Goal: Information Seeking & Learning: Find specific fact

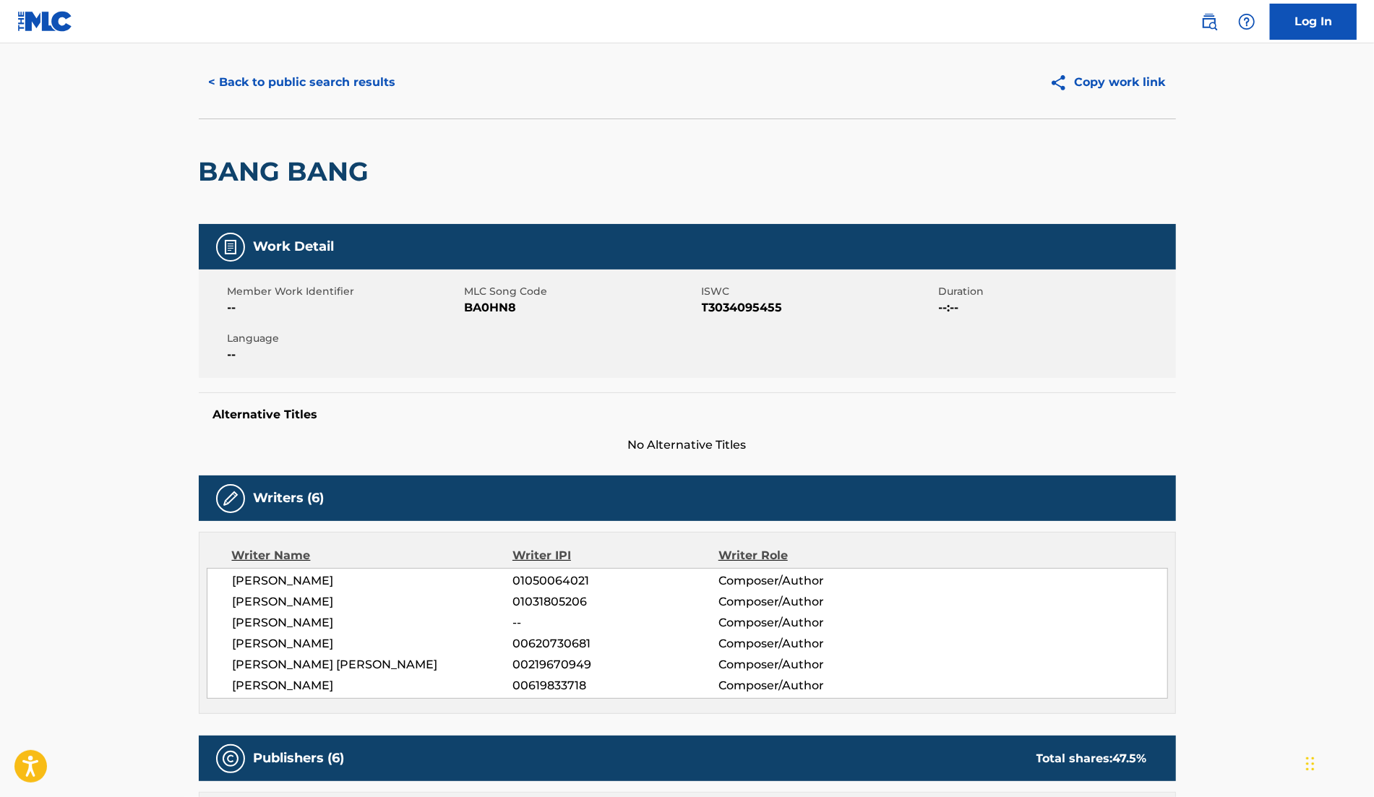
scroll to position [58, 0]
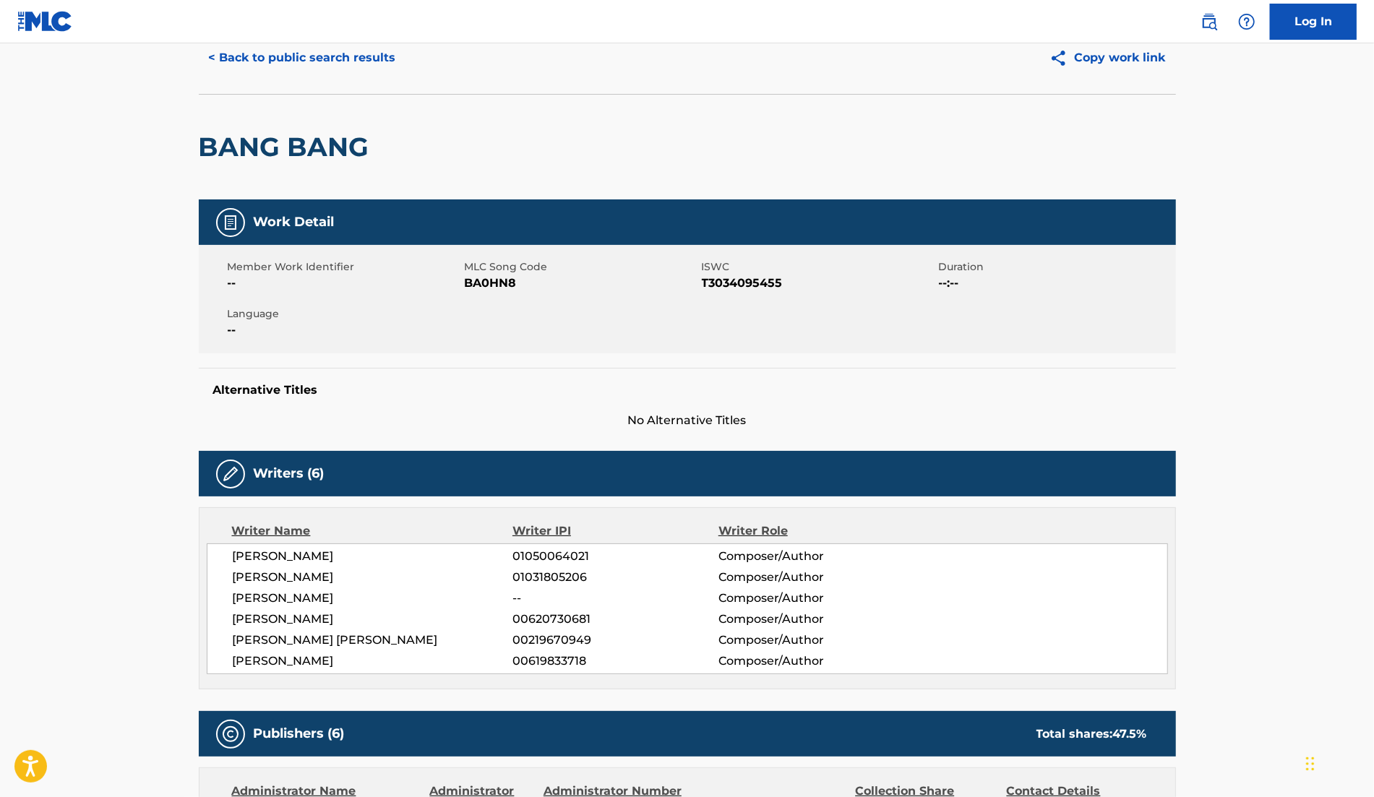
drag, startPoint x: 232, startPoint y: 555, endPoint x: 456, endPoint y: 556, distance: 224.1
click at [456, 556] on span "[PERSON_NAME]" at bounding box center [373, 556] width 280 height 17
copy span "[PERSON_NAME]"
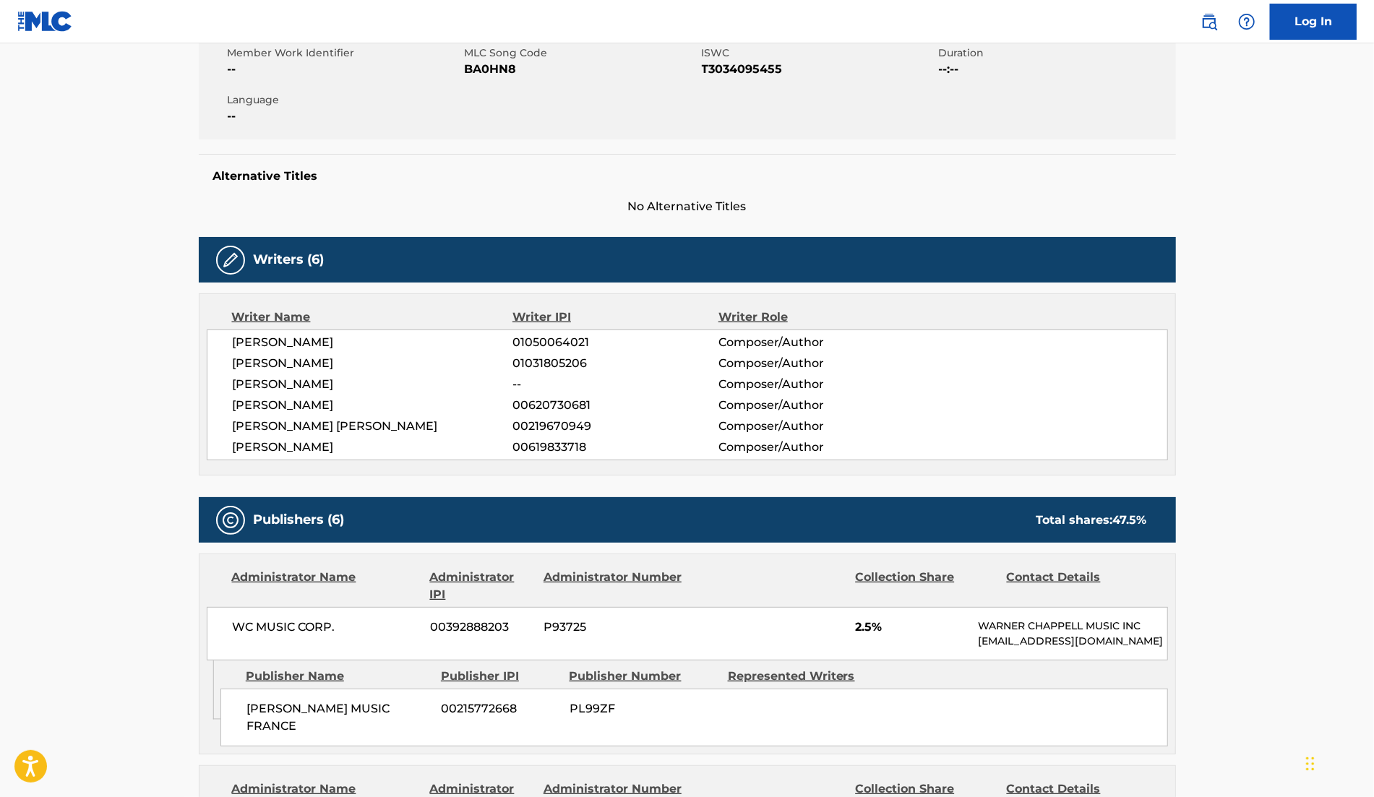
scroll to position [0, 0]
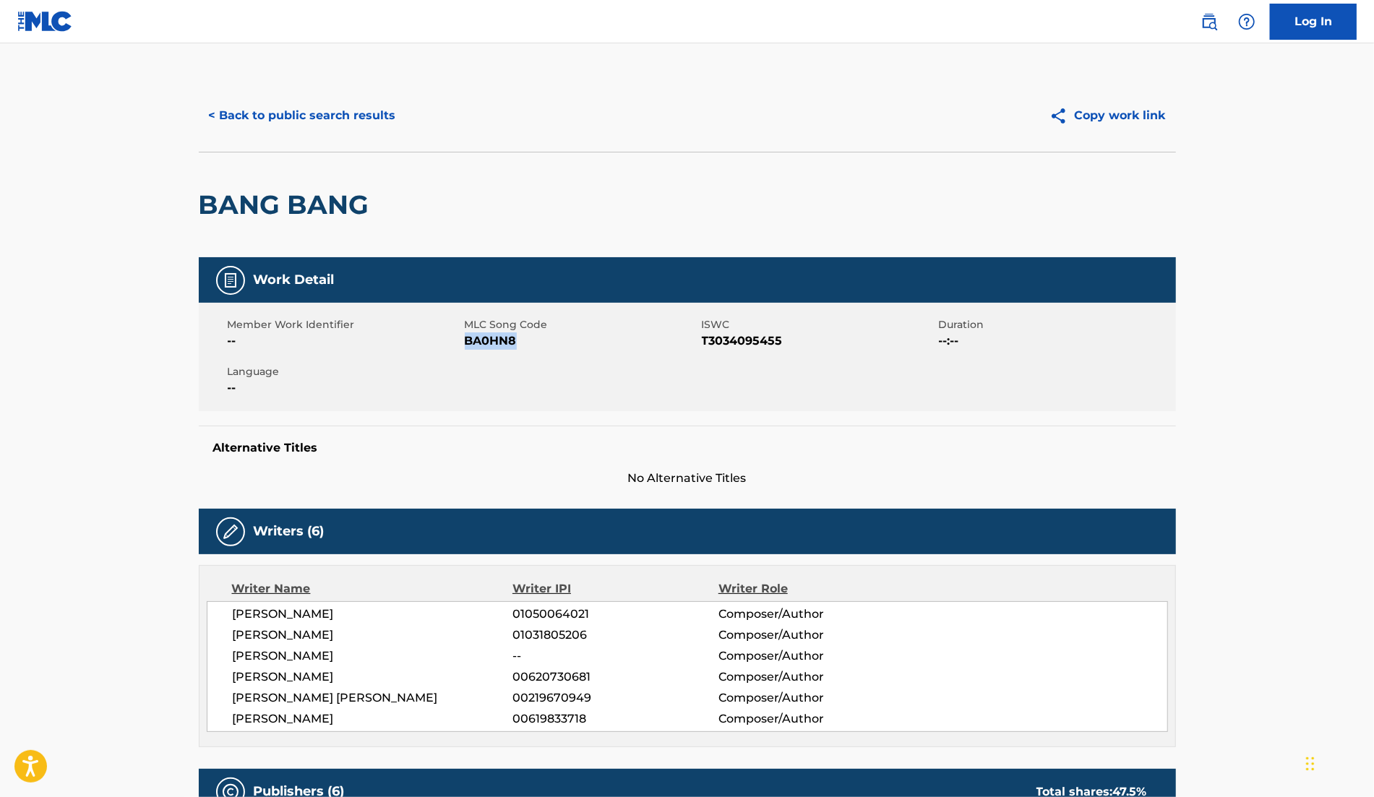
drag, startPoint x: 464, startPoint y: 339, endPoint x: 559, endPoint y: 339, distance: 94.7
click at [559, 339] on span "BA0HN8" at bounding box center [581, 340] width 233 height 17
copy span "BA0HN8"
click at [359, 110] on button "< Back to public search results" at bounding box center [302, 116] width 207 height 36
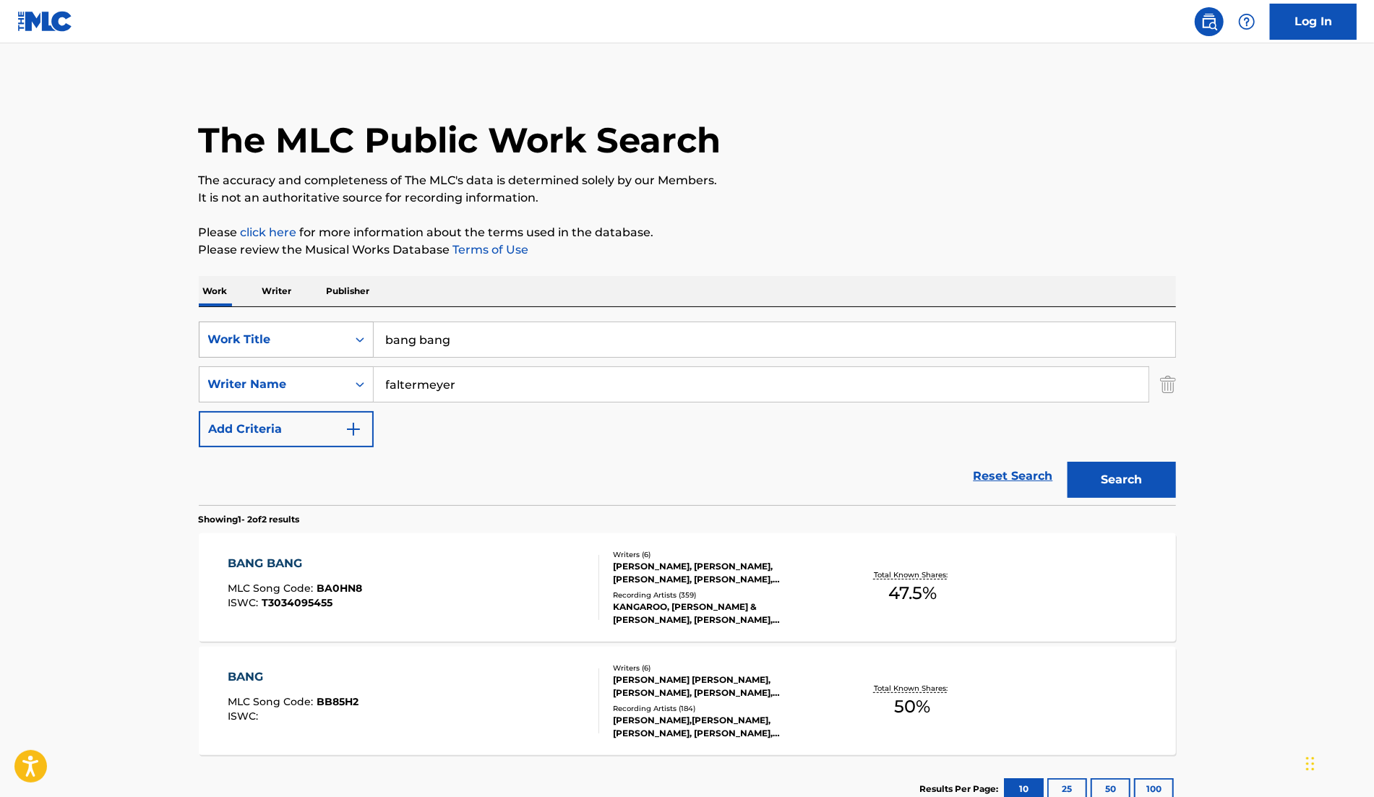
drag, startPoint x: 602, startPoint y: 337, endPoint x: 302, endPoint y: 337, distance: 300.0
click at [302, 337] on div "SearchWithCriteriab36d36a6-9cb4-4c7e-816e-ce35702ddb2c Work Title bang bang" at bounding box center [687, 340] width 977 height 36
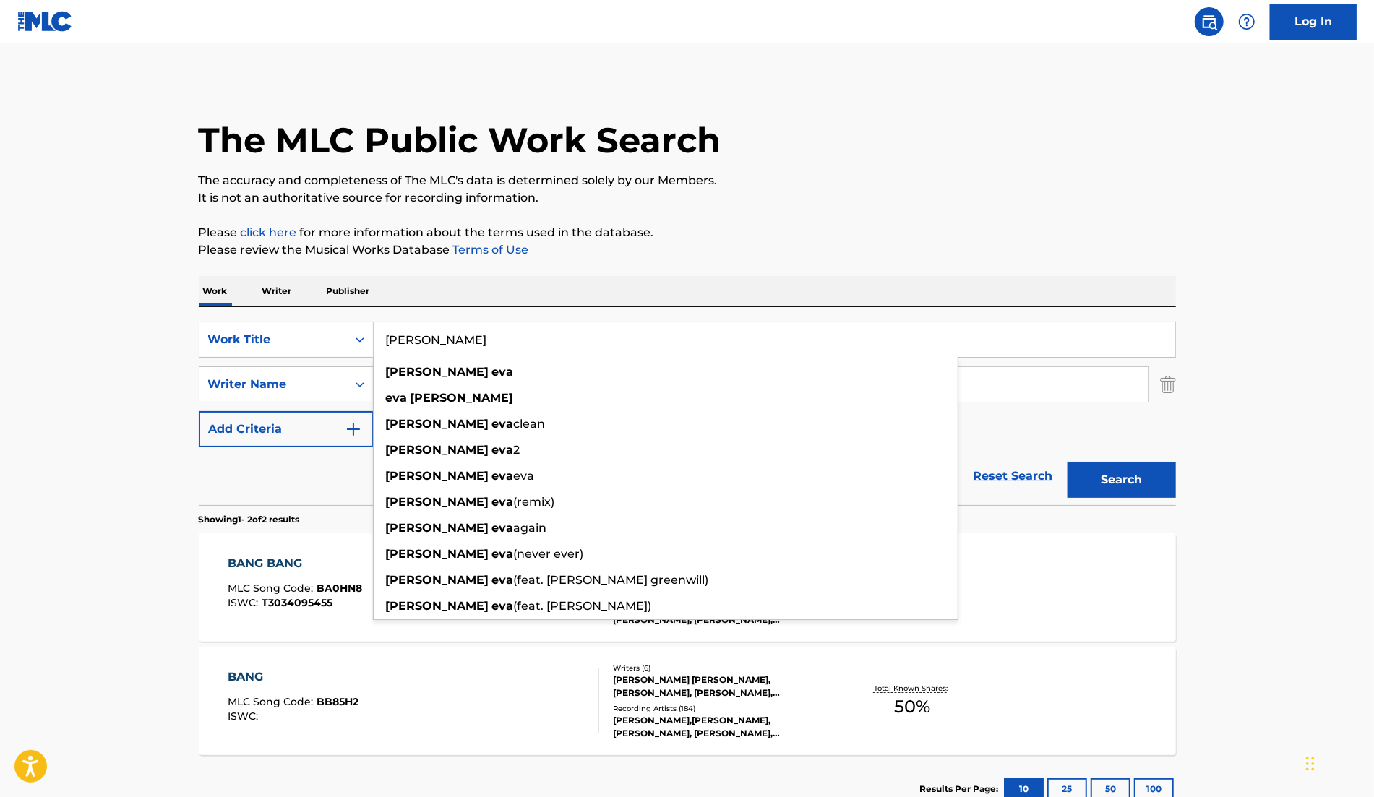
type input "[PERSON_NAME]"
click at [960, 237] on p "Please click here for more information about the terms used in the database." at bounding box center [687, 232] width 977 height 17
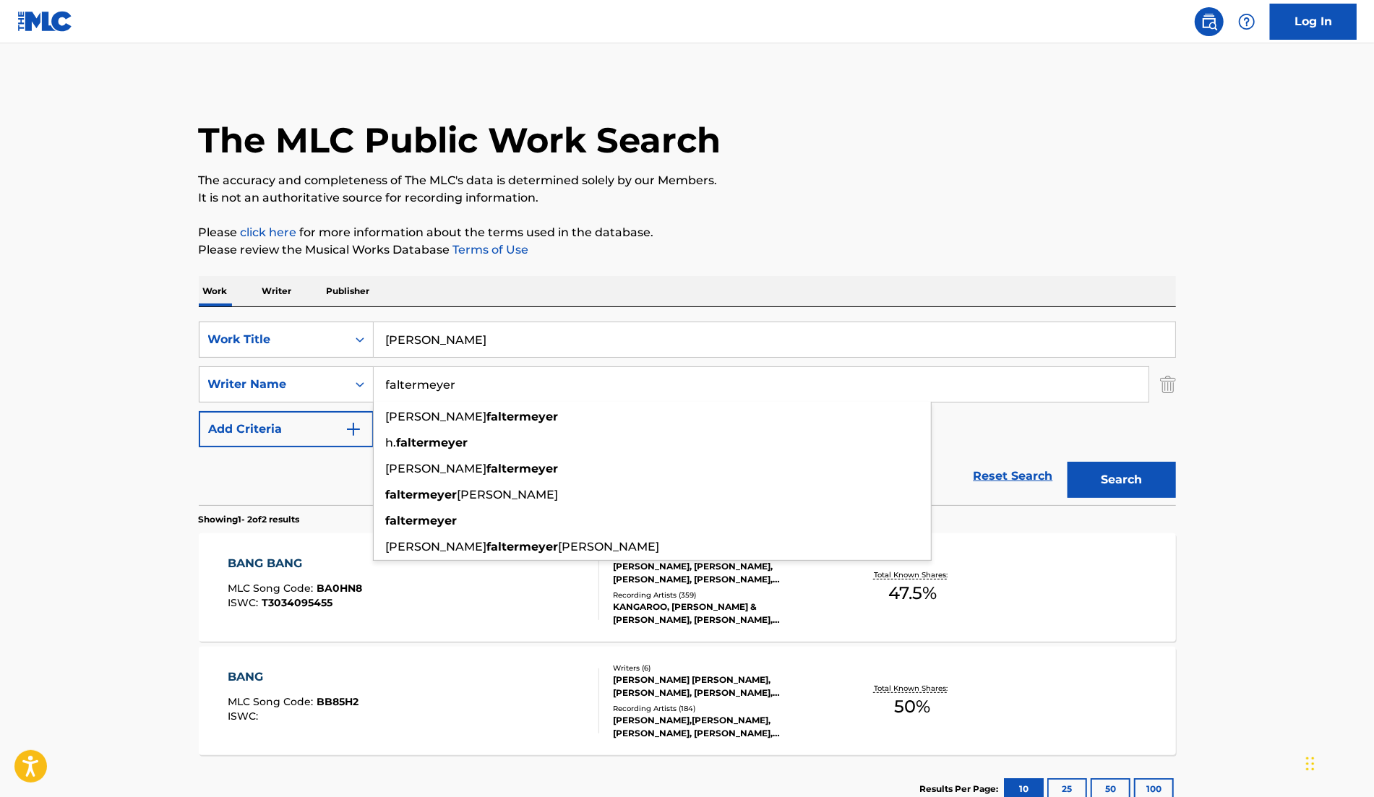
drag, startPoint x: 558, startPoint y: 392, endPoint x: 300, endPoint y: 362, distance: 259.8
click at [300, 362] on div "SearchWithCriteriab36d36a6-9cb4-4c7e-816e-ce35702ddb2c Work Title [PERSON_NAME]…" at bounding box center [687, 385] width 977 height 126
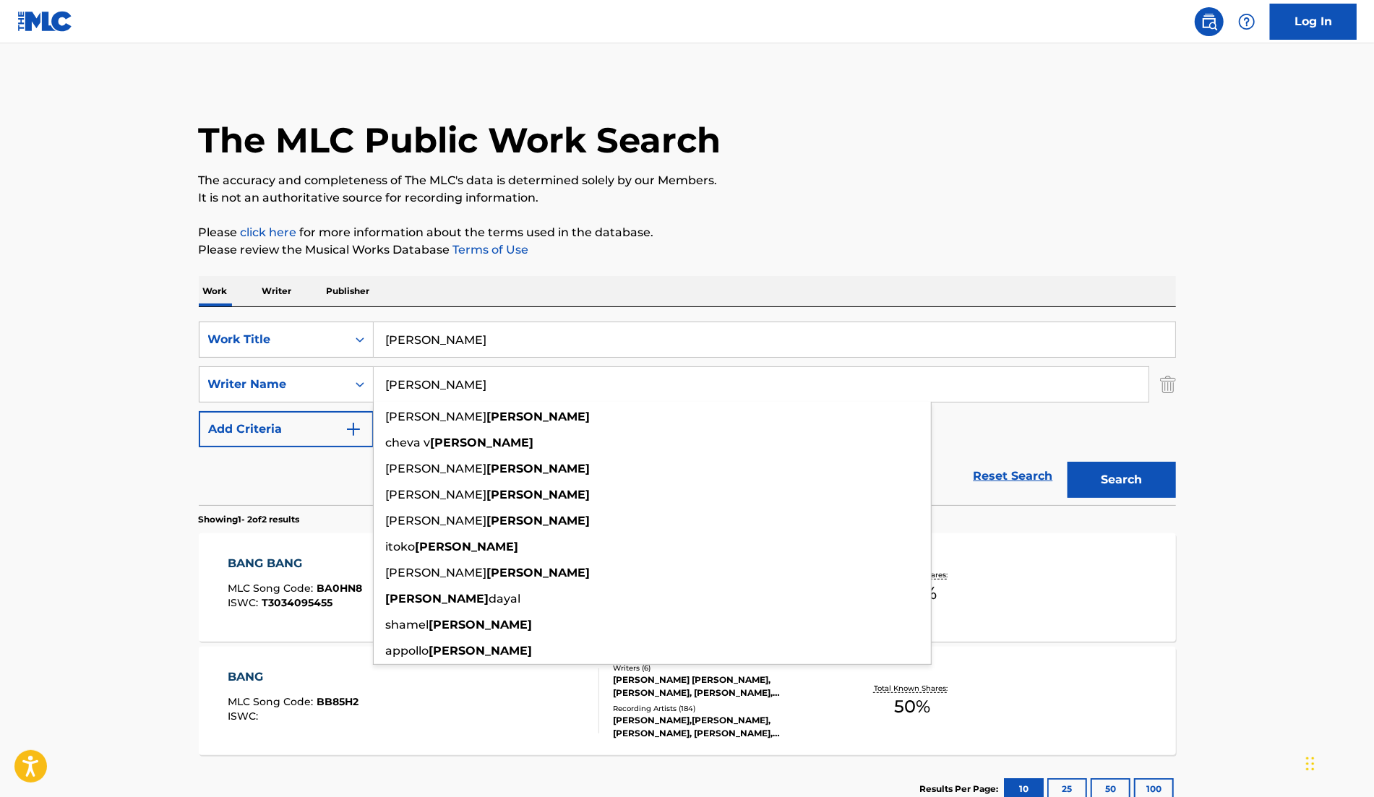
type input "[PERSON_NAME]"
click at [1068, 462] on button "Search" at bounding box center [1122, 480] width 108 height 36
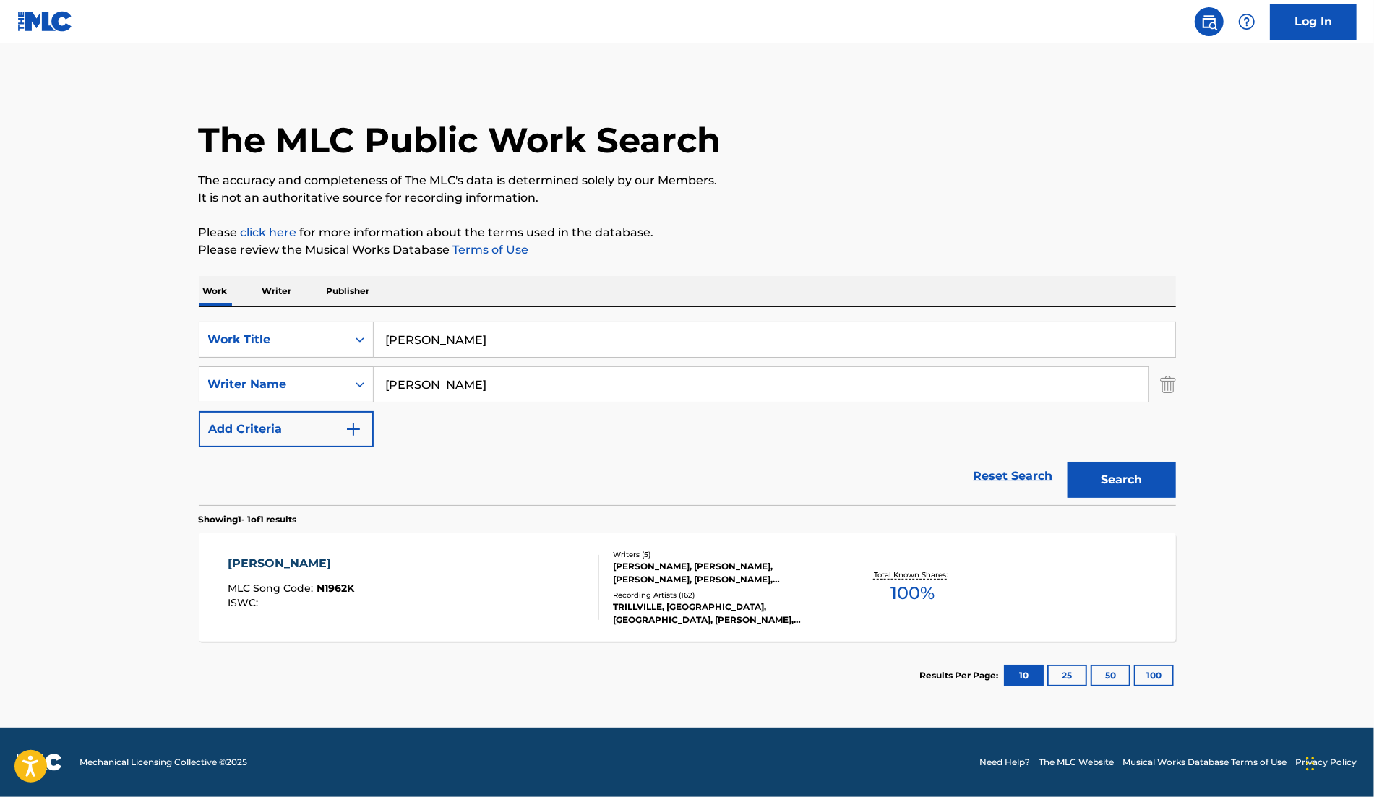
click at [757, 606] on div "TRILLVILLE, [GEOGRAPHIC_DATA], [GEOGRAPHIC_DATA], [PERSON_NAME], [PERSON_NAME],…" at bounding box center [722, 614] width 218 height 26
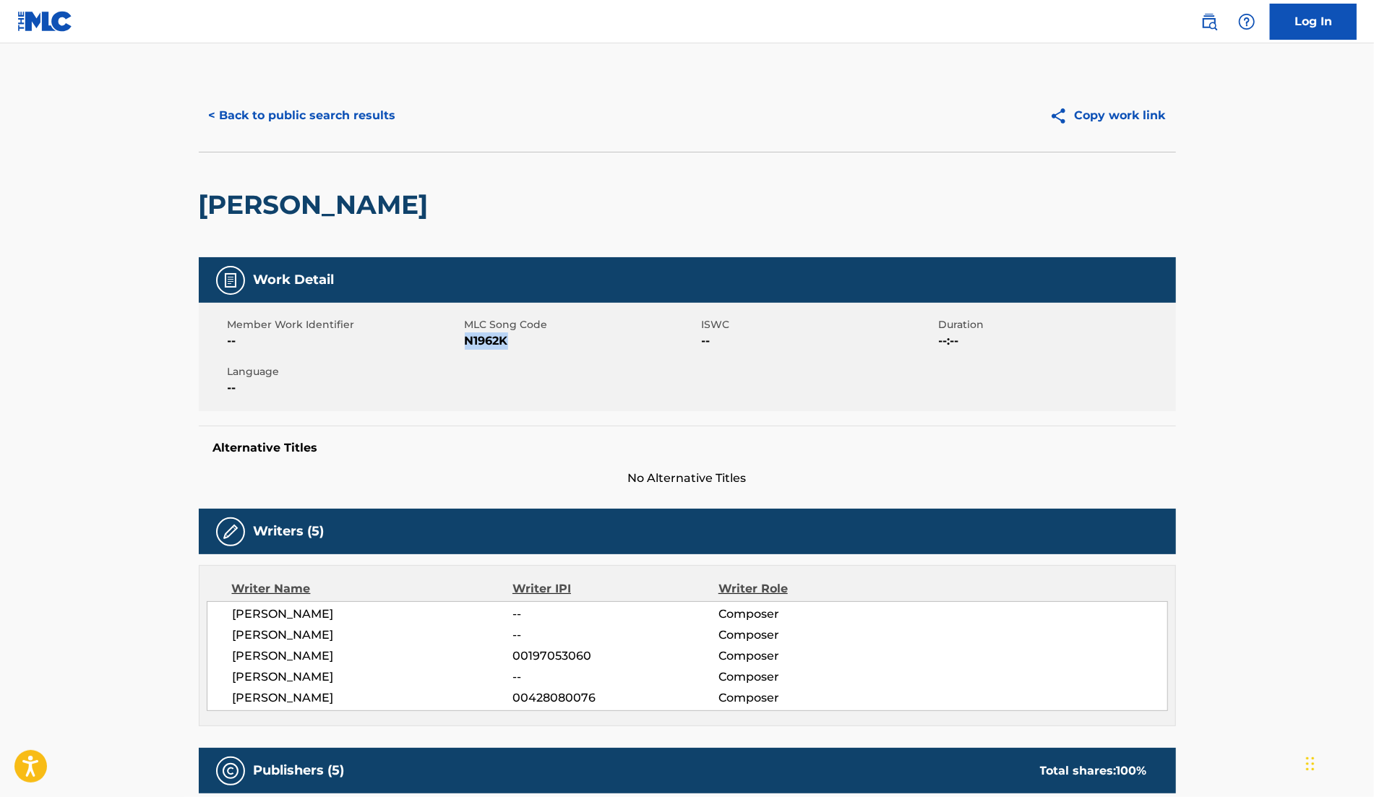
drag, startPoint x: 464, startPoint y: 343, endPoint x: 536, endPoint y: 341, distance: 72.3
click at [536, 342] on span "N1962K" at bounding box center [581, 340] width 233 height 17
copy span "N1962K"
